Goal: Find specific page/section: Find specific page/section

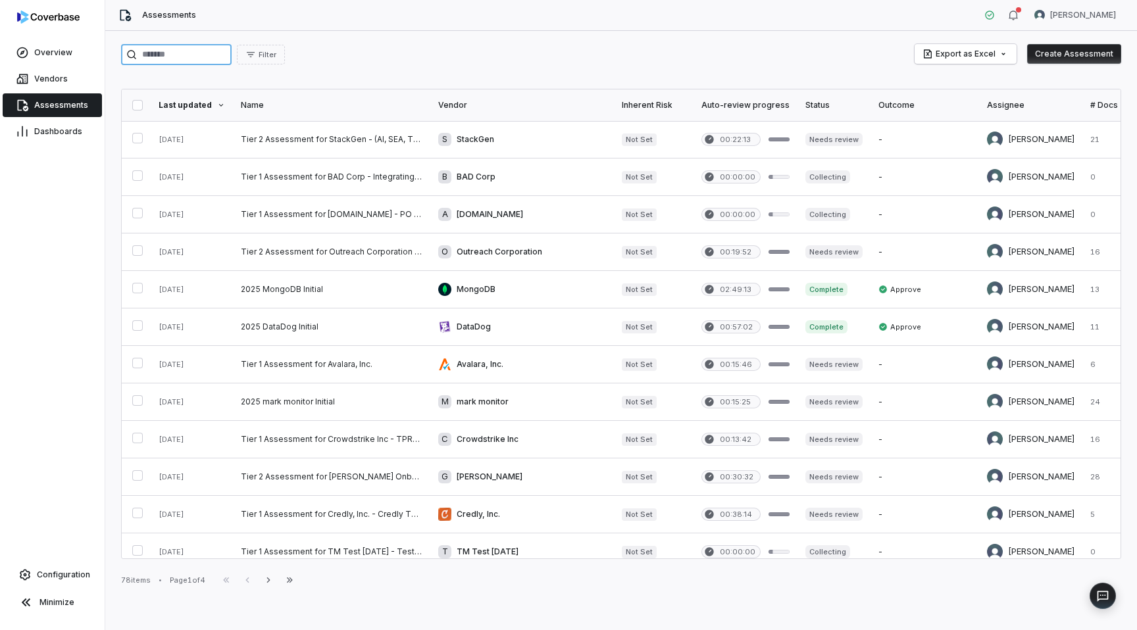
click at [157, 51] on input "search" at bounding box center [176, 54] width 111 height 21
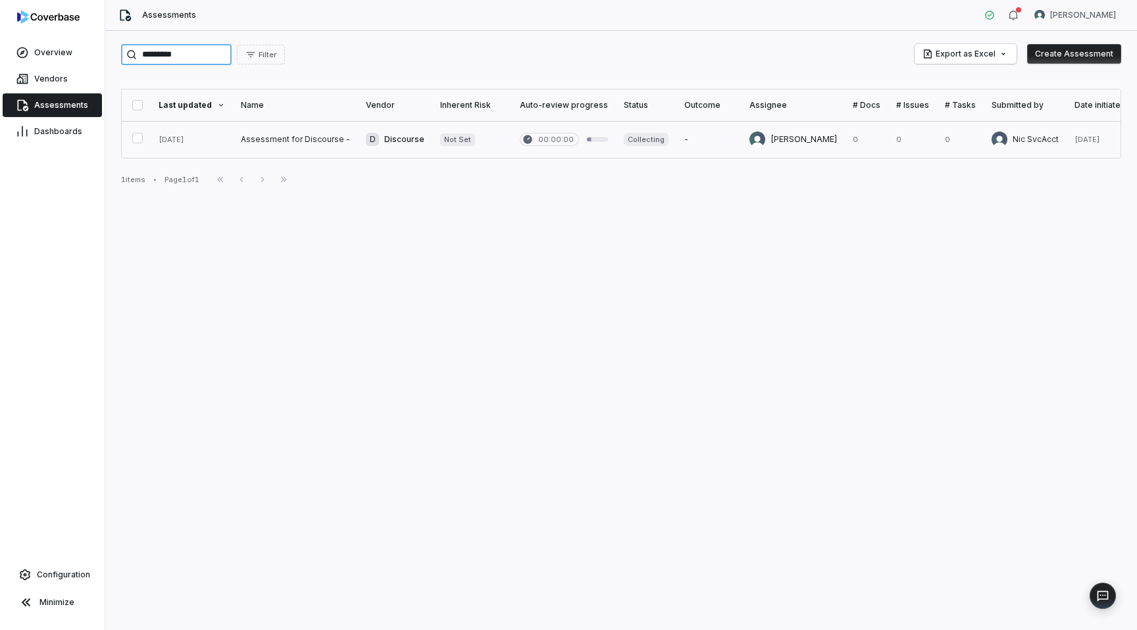
type input "*********"
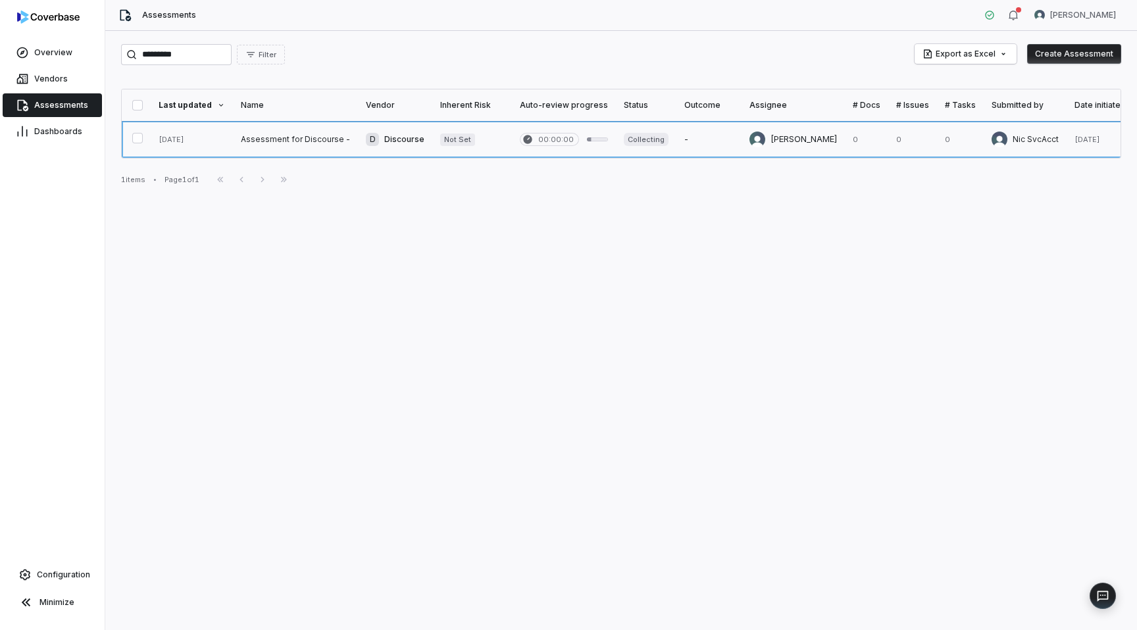
click at [255, 145] on link at bounding box center [295, 139] width 125 height 37
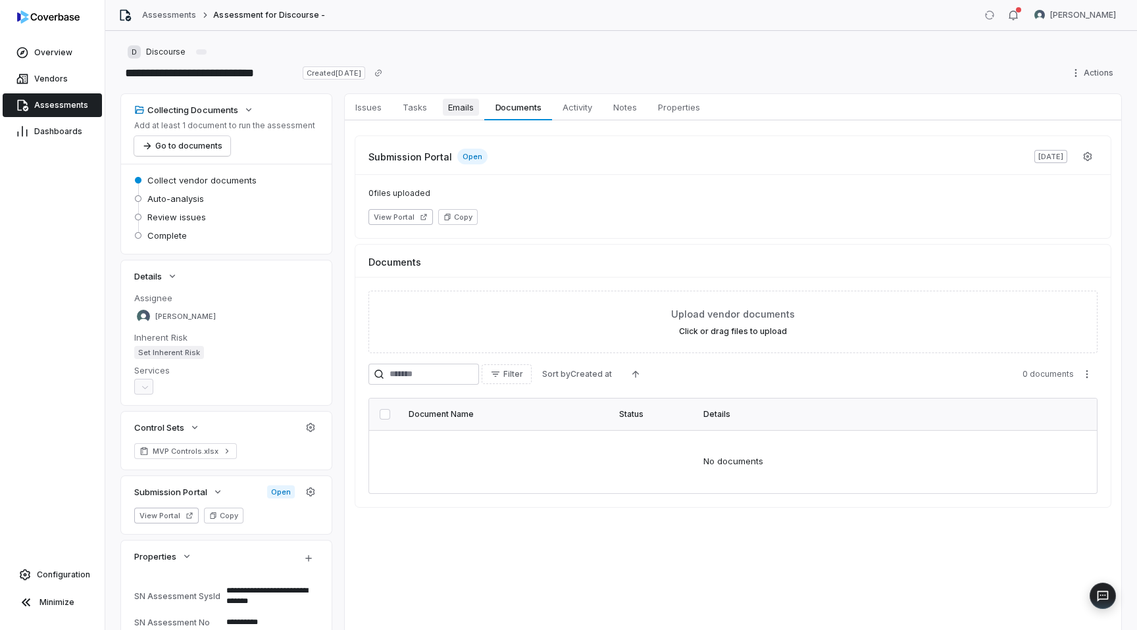
click at [468, 102] on span "Emails" at bounding box center [461, 107] width 36 height 17
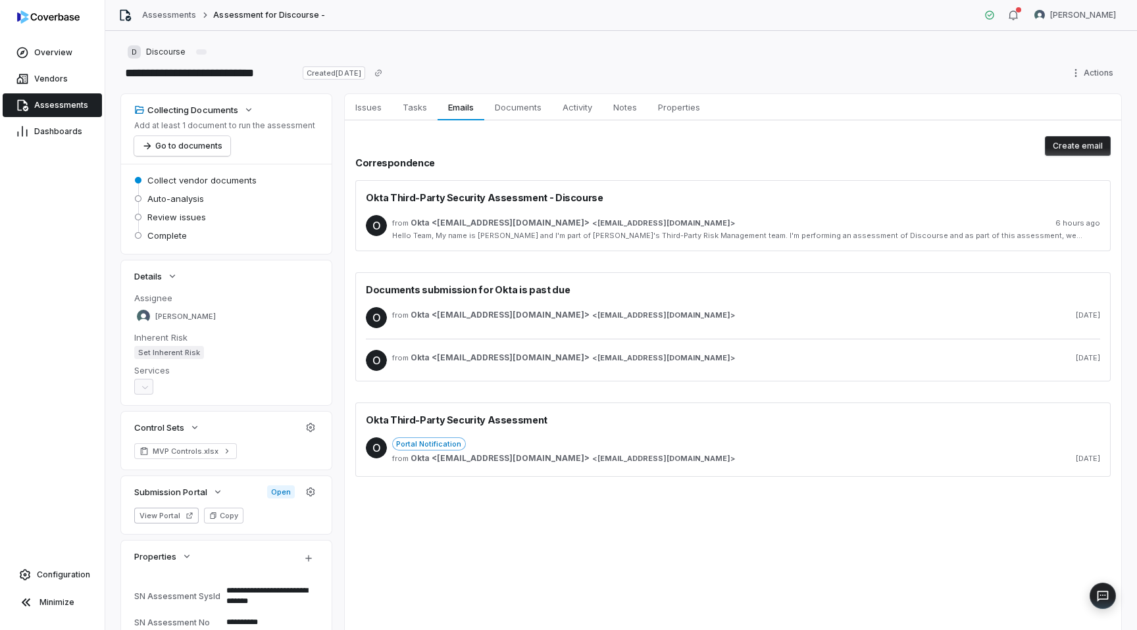
click at [598, 222] on div "from Okta <[EMAIL_ADDRESS][DOMAIN_NAME]> < [EMAIL_ADDRESS][DOMAIN_NAME] > 6 hou…" at bounding box center [746, 223] width 708 height 11
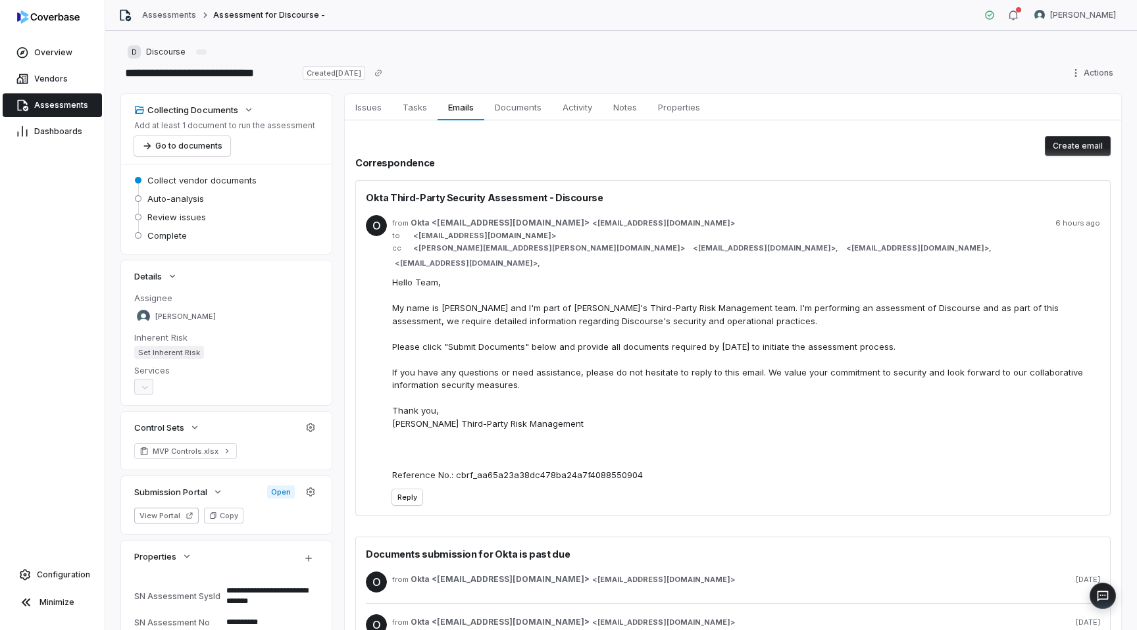
type textarea "*"
